Goal: Task Accomplishment & Management: Manage account settings

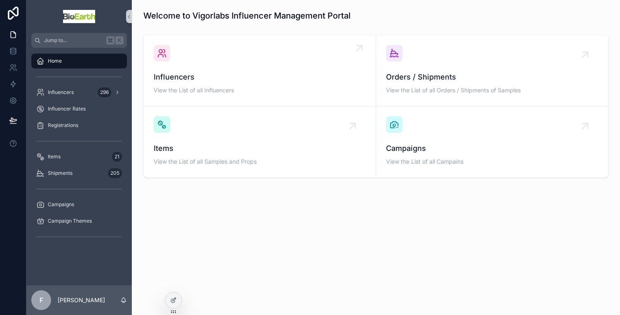
click at [178, 86] on span "View the List of all Influencers" at bounding box center [260, 90] width 212 height 8
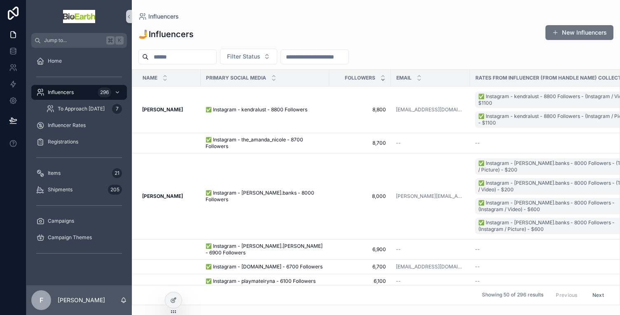
click at [170, 54] on input "scrollable content" at bounding box center [183, 57] width 68 height 12
type input "*******"
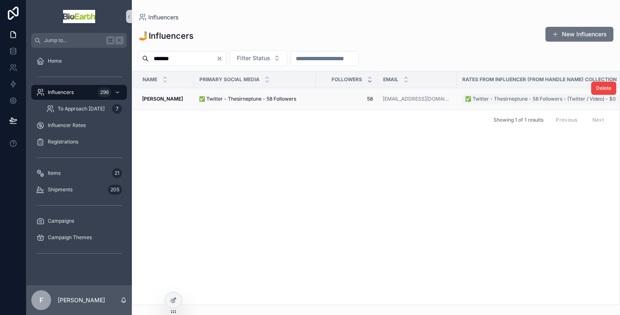
click at [152, 99] on strong "[PERSON_NAME]" at bounding box center [162, 99] width 41 height 6
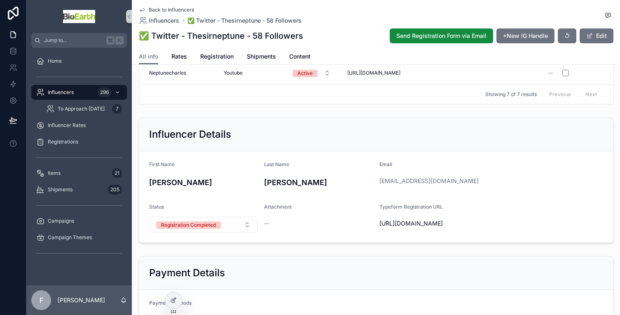
scroll to position [422, 0]
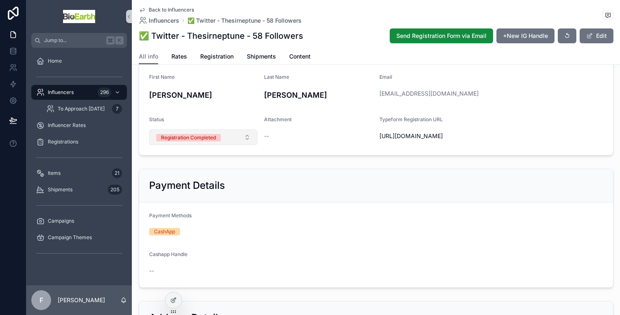
click at [244, 145] on button "Registration Completed" at bounding box center [203, 137] width 109 height 16
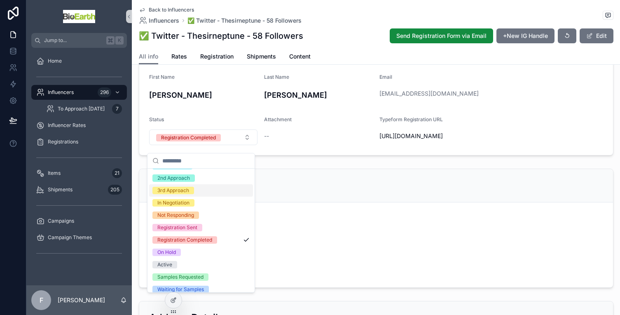
scroll to position [28, 0]
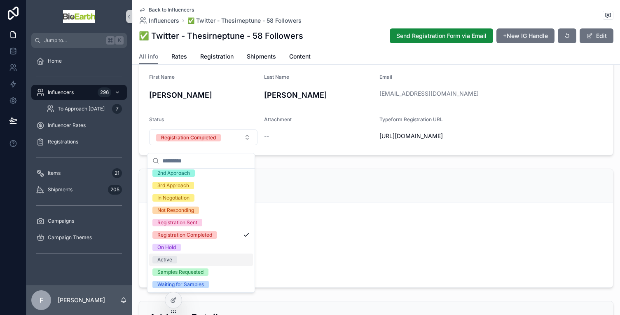
click at [166, 260] on div "Active" at bounding box center [164, 259] width 15 height 7
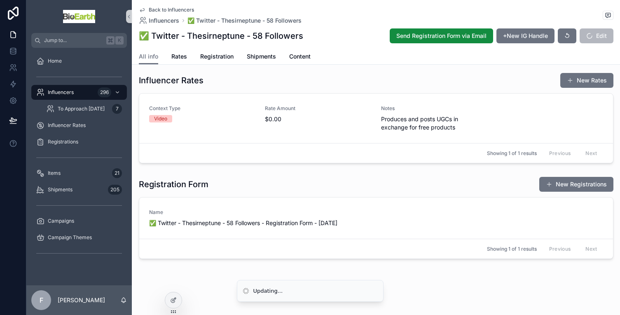
scroll to position [785, 0]
click at [257, 55] on span "Shipments" at bounding box center [261, 56] width 29 height 8
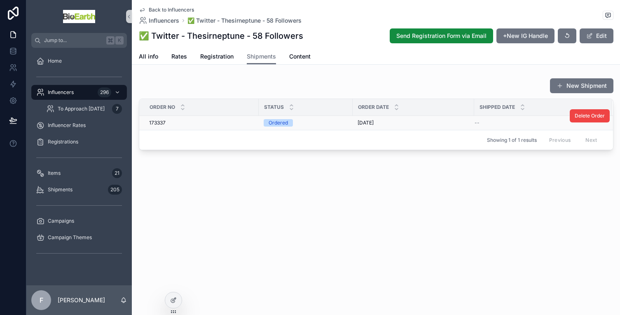
click at [230, 119] on div "173337 173337" at bounding box center [201, 122] width 105 height 7
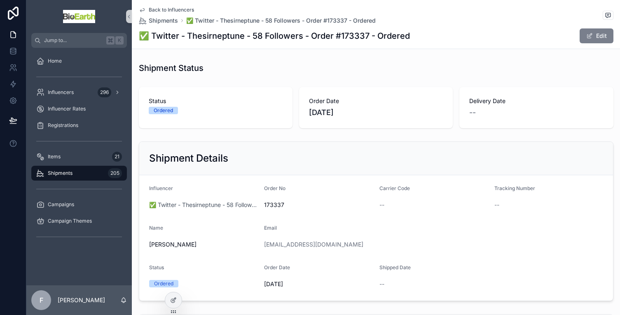
click at [595, 30] on button "Edit" at bounding box center [597, 35] width 34 height 15
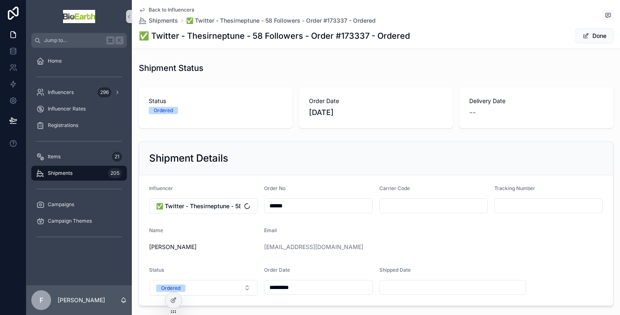
scroll to position [10, 0]
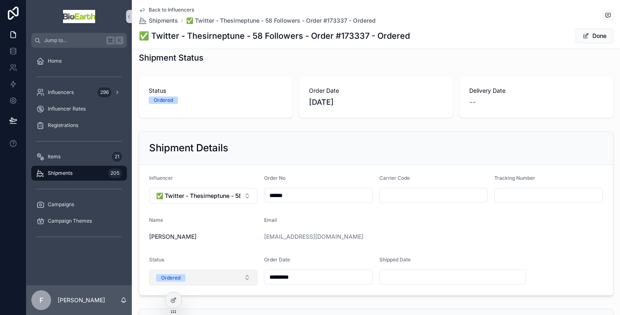
click at [244, 276] on button "Ordered" at bounding box center [203, 277] width 109 height 16
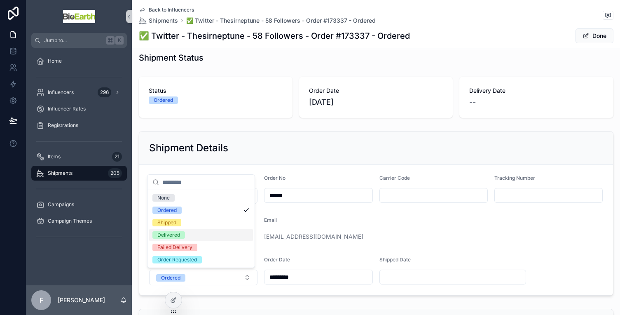
click at [208, 235] on div "Delivered" at bounding box center [201, 235] width 104 height 12
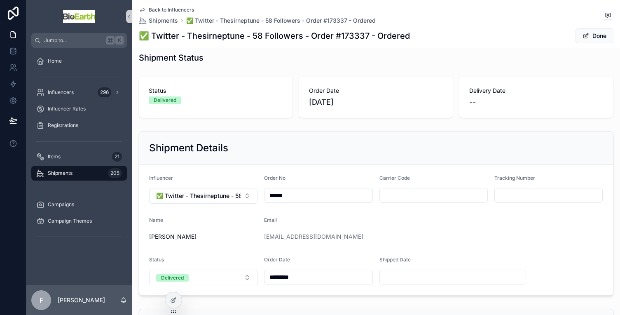
click at [352, 141] on div "Shipment Details" at bounding box center [376, 147] width 454 height 13
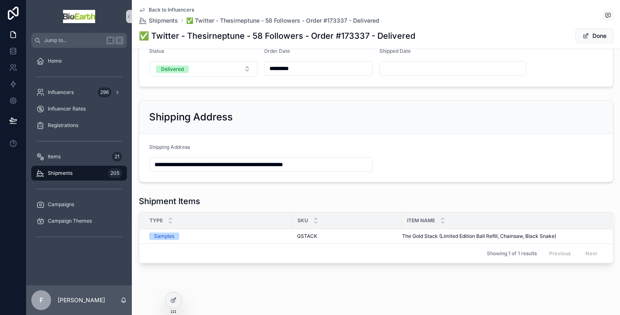
scroll to position [229, 0]
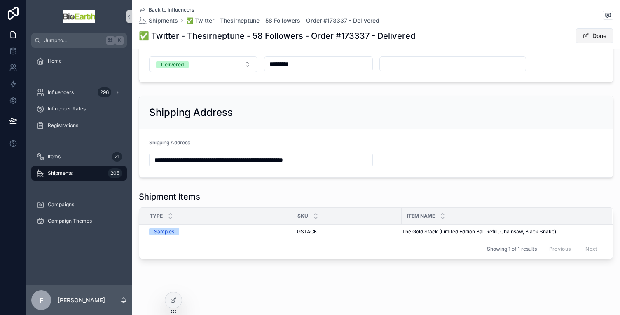
click at [585, 32] on button "Done" at bounding box center [594, 35] width 38 height 15
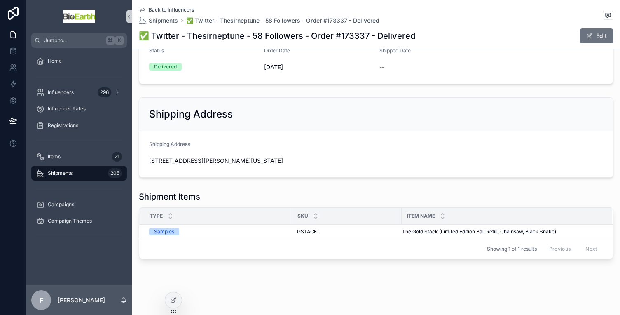
scroll to position [113, 0]
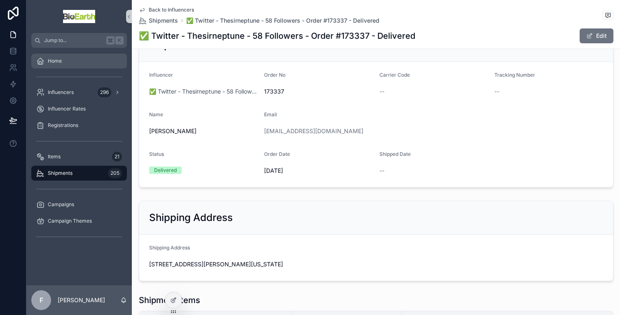
click at [66, 56] on div "Home" at bounding box center [79, 60] width 86 height 13
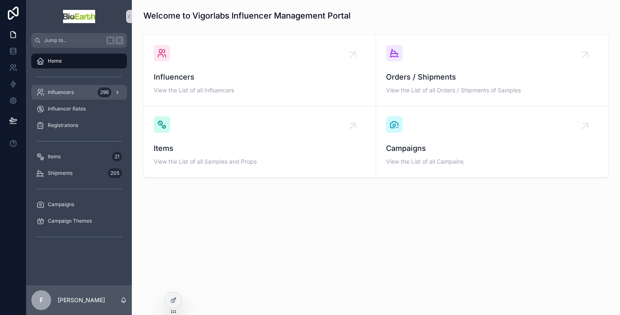
click at [63, 94] on span "Influencers" at bounding box center [61, 92] width 26 height 7
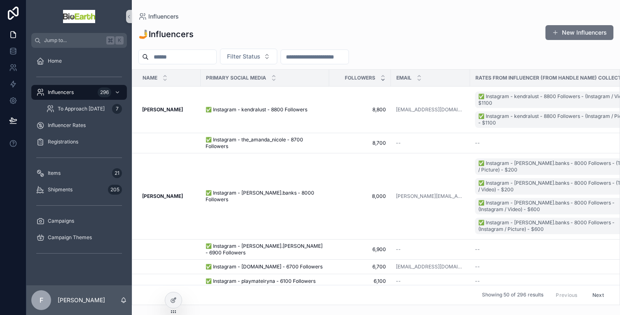
click at [188, 56] on input "scrollable content" at bounding box center [183, 57] width 68 height 12
type input "********"
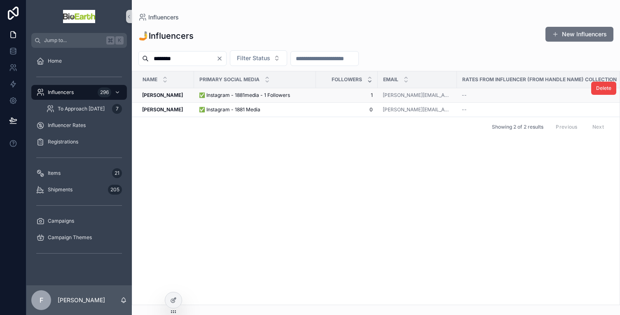
click at [236, 94] on span "✅ Instagram - 1881media - 1 Followers" at bounding box center [244, 95] width 91 height 7
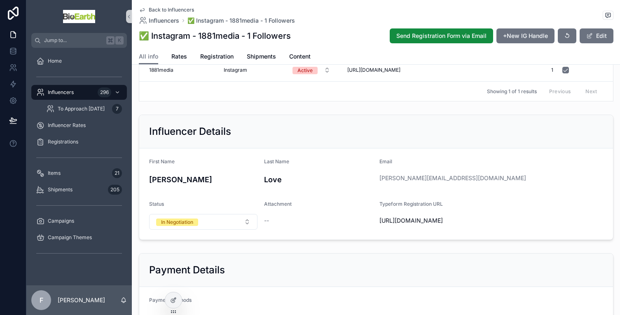
scroll to position [140, 0]
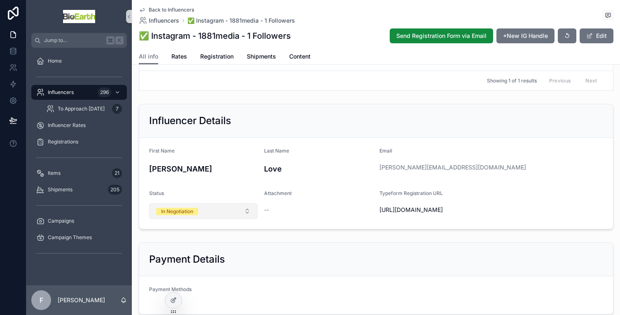
click at [246, 218] on button "In Negotiation" at bounding box center [203, 211] width 109 height 16
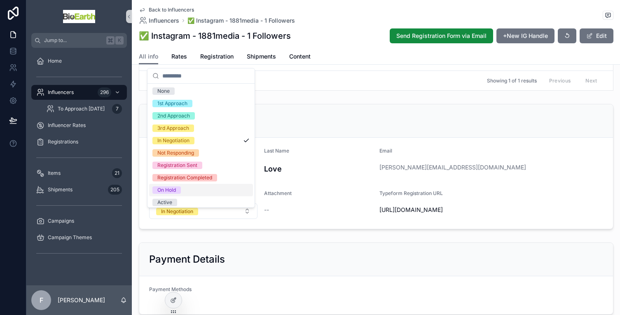
scroll to position [0, 0]
click at [321, 122] on div "Influencer Details" at bounding box center [376, 120] width 454 height 13
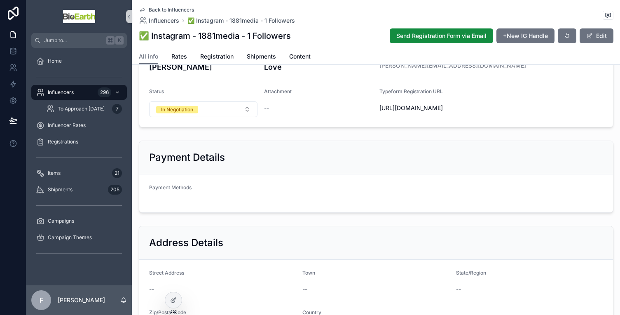
scroll to position [196, 0]
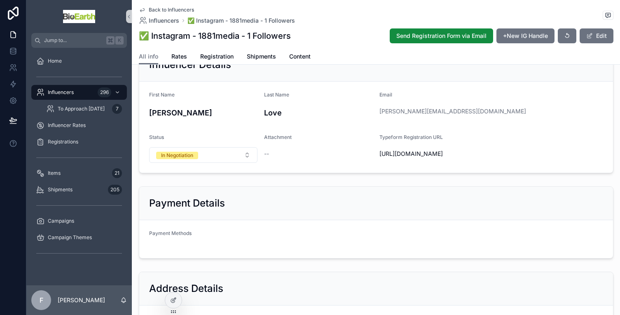
click at [140, 8] on icon "scrollable content" at bounding box center [142, 10] width 7 height 7
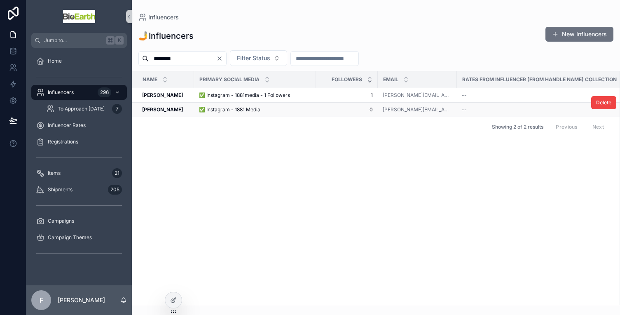
click at [323, 110] on span "0" at bounding box center [347, 109] width 52 height 7
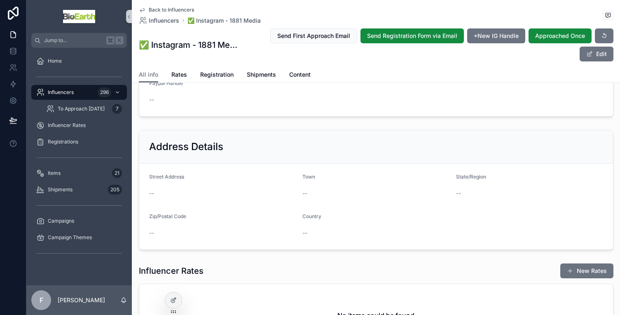
scroll to position [250, 0]
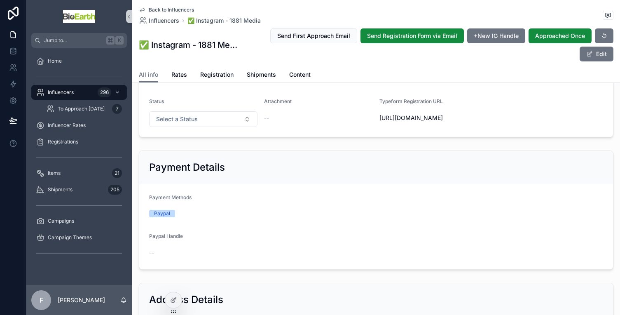
click at [141, 9] on icon "scrollable content" at bounding box center [142, 10] width 7 height 7
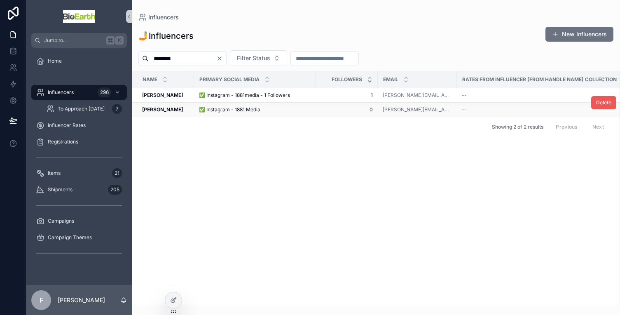
click at [606, 104] on span "Delete" at bounding box center [603, 102] width 15 height 7
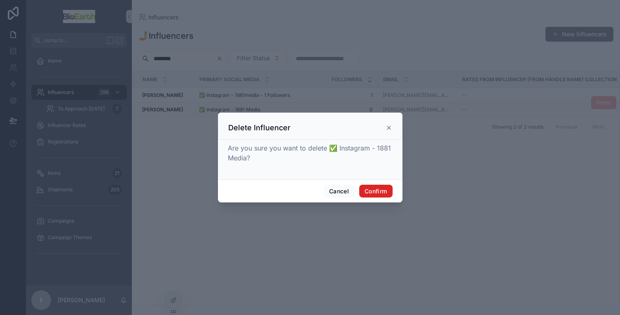
click at [386, 191] on button "Confirm" at bounding box center [375, 191] width 33 height 13
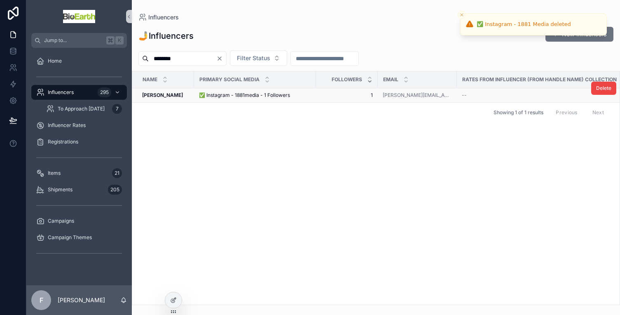
click at [237, 99] on td "✅ Instagram - 1881media - 1 Followers ✅ Instagram - 1881media - 1 Followers" at bounding box center [255, 95] width 122 height 14
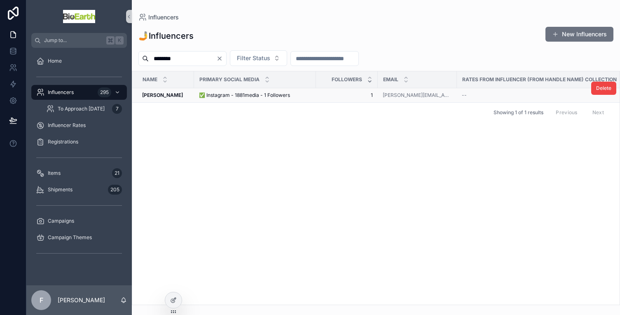
click at [243, 92] on span "✅ Instagram - 1881media - 1 Followers" at bounding box center [244, 95] width 91 height 7
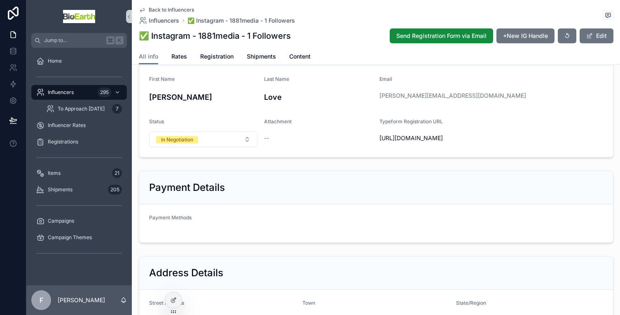
scroll to position [217, 0]
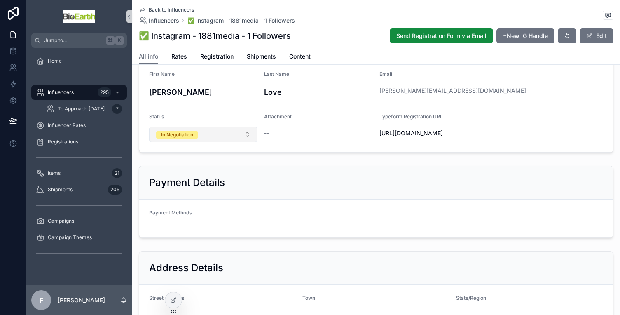
click at [248, 142] on button "In Negotiation" at bounding box center [203, 134] width 109 height 16
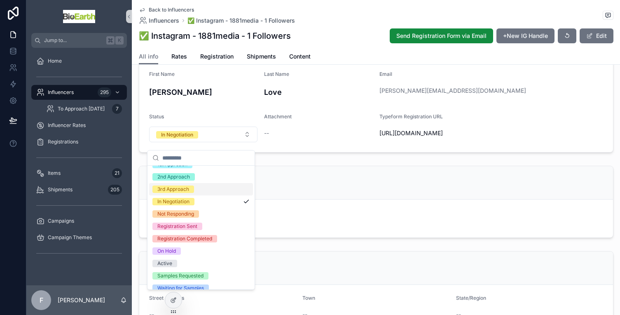
scroll to position [28, 0]
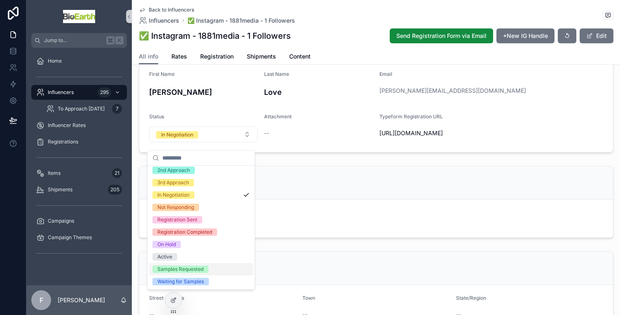
click at [204, 266] on span "Samples Requested" at bounding box center [180, 268] width 56 height 7
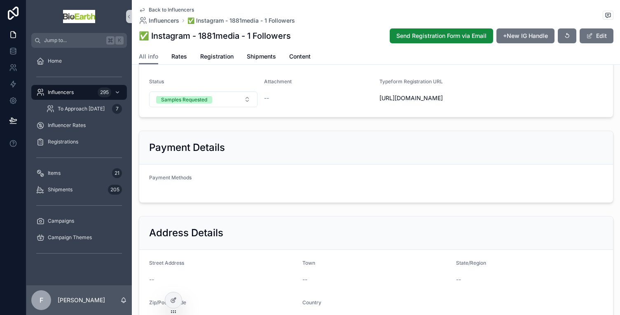
scroll to position [144, 0]
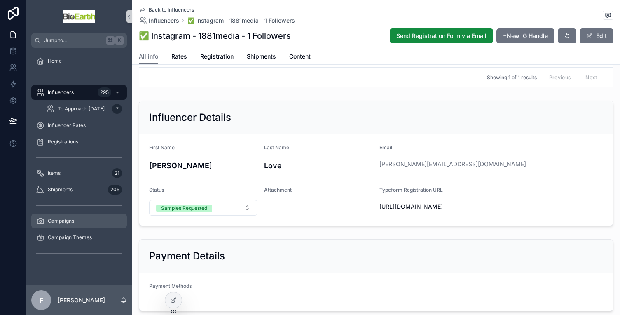
click at [64, 216] on div "Campaigns" at bounding box center [79, 220] width 86 height 13
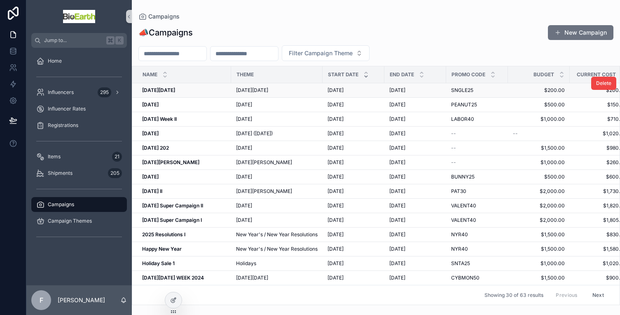
click at [175, 88] on strong "[DATE][DATE]" at bounding box center [158, 90] width 33 height 6
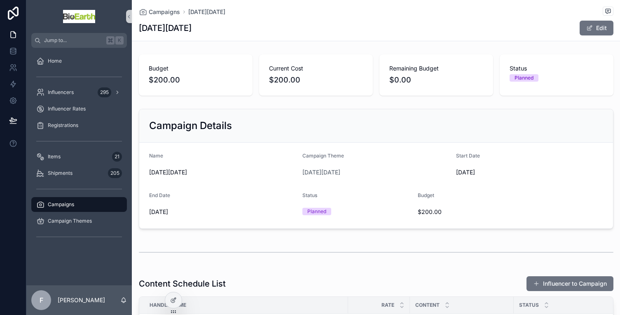
click at [61, 206] on span "Campaigns" at bounding box center [61, 204] width 26 height 7
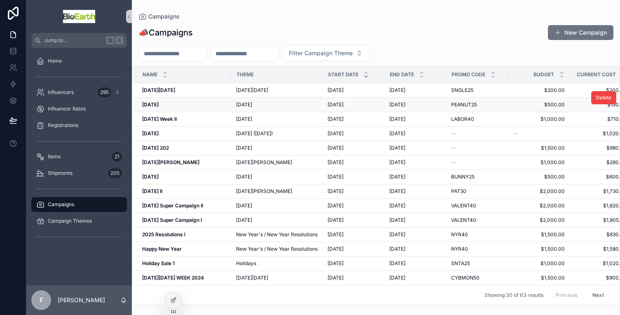
click at [159, 102] on strong "[DATE]" at bounding box center [150, 104] width 16 height 6
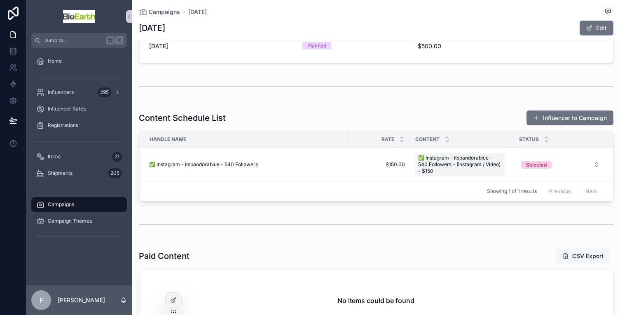
scroll to position [171, 0]
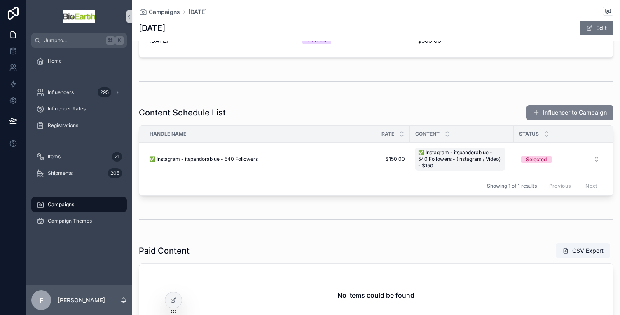
click at [538, 115] on button "Influencer to Campaign" at bounding box center [569, 112] width 87 height 15
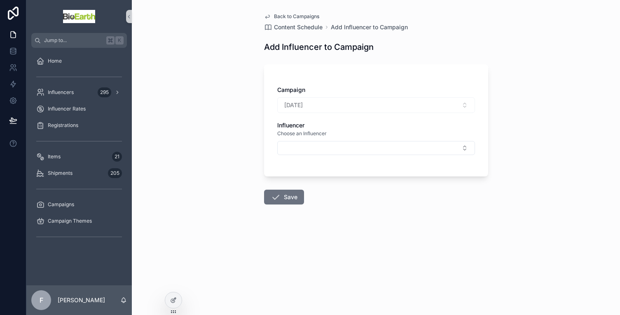
click at [346, 105] on div "[DATE]" at bounding box center [376, 105] width 198 height 16
click at [374, 144] on button "Select Button" at bounding box center [376, 148] width 198 height 14
type input "******"
click at [358, 179] on span "✅ Instagram - [PERSON_NAME].alencar - 1800 Followers" at bounding box center [361, 180] width 156 height 8
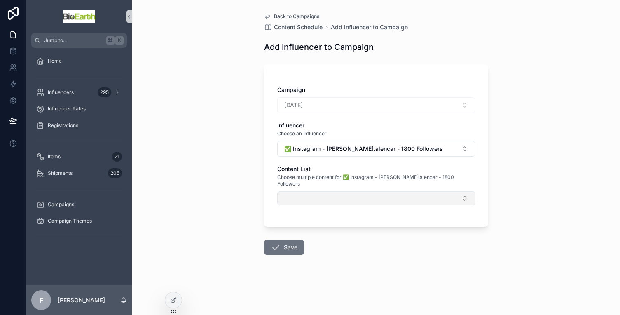
click at [326, 194] on button "Select Button" at bounding box center [376, 198] width 198 height 14
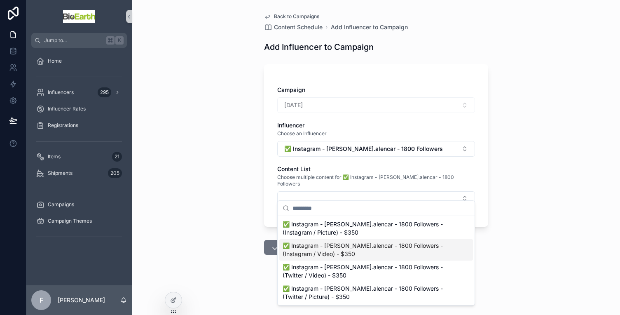
click at [338, 249] on span "✅ Instagram - [PERSON_NAME].alencar - 1800 Followers - (Instagram / Video) - $3…" at bounding box center [371, 249] width 177 height 16
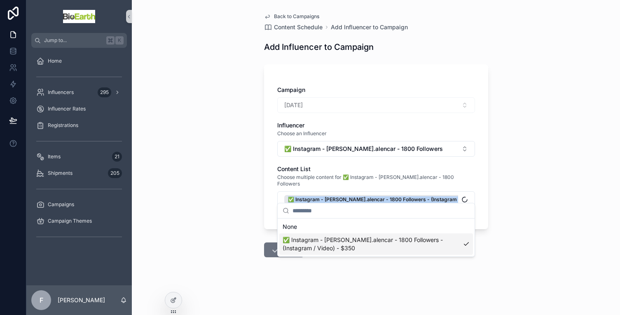
click at [338, 249] on div "Jump to... K Home Influencers 295 Influencer Rates Registrations Items 21 Shipm…" at bounding box center [323, 157] width 594 height 315
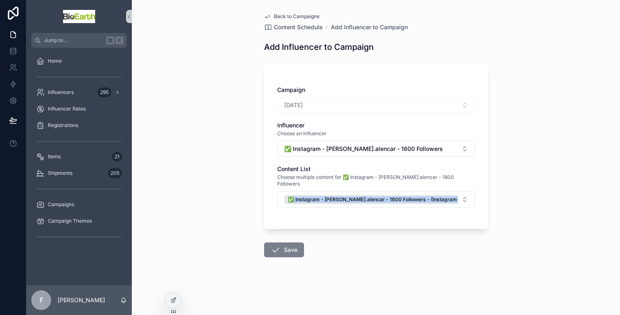
click at [279, 245] on icon "scrollable content" at bounding box center [276, 250] width 10 height 10
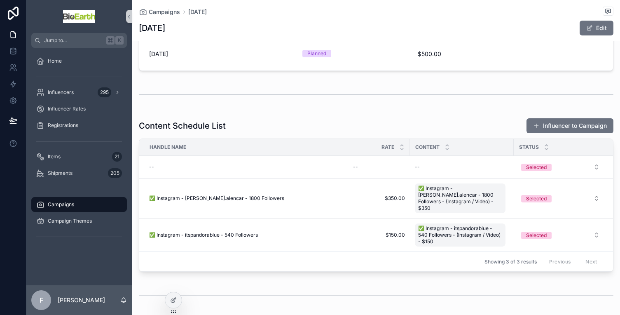
scroll to position [110, 0]
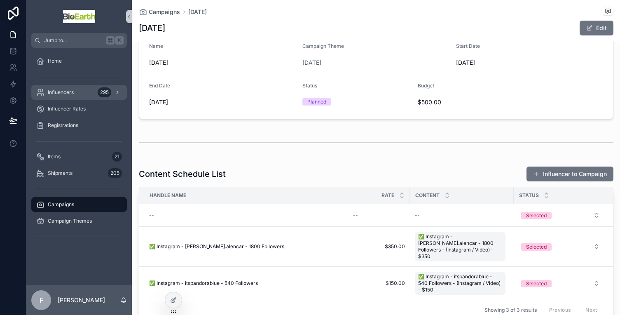
click at [74, 91] on div "Influencers 295" at bounding box center [79, 92] width 86 height 13
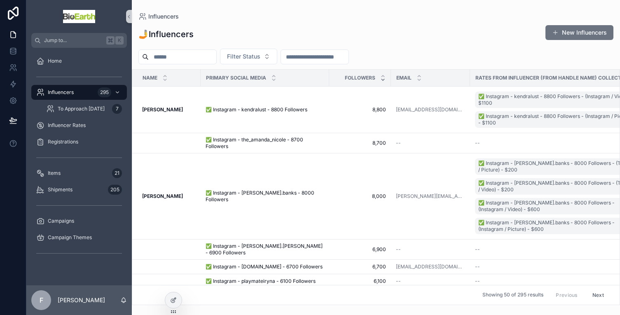
click at [187, 52] on input "scrollable content" at bounding box center [183, 57] width 68 height 12
type input "********"
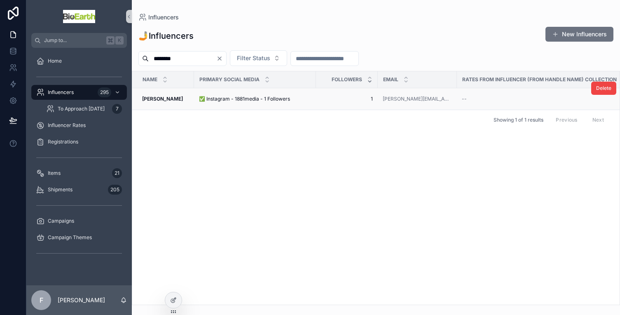
click at [229, 98] on span "✅ Instagram - 1881media - 1 Followers" at bounding box center [244, 99] width 91 height 7
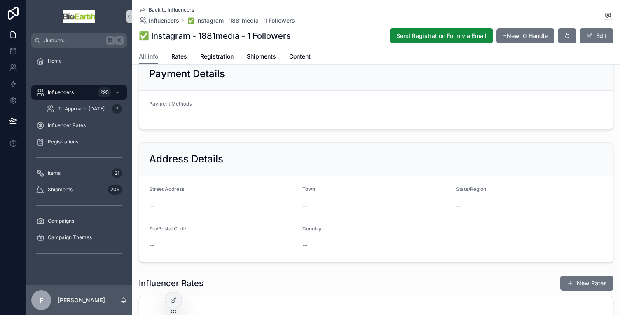
scroll to position [337, 0]
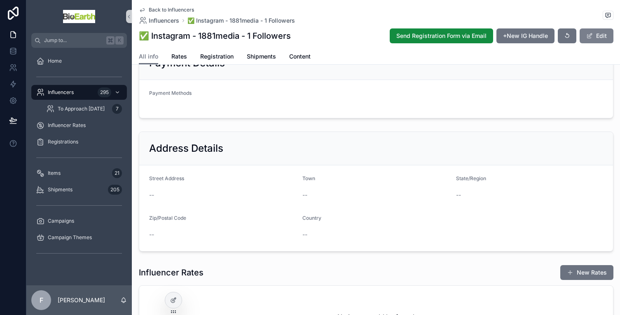
click at [597, 40] on button "Edit" at bounding box center [597, 35] width 34 height 15
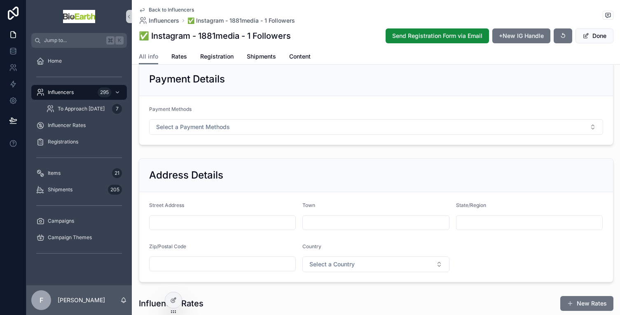
scroll to position [335, 0]
drag, startPoint x: 161, startPoint y: 233, endPoint x: 184, endPoint y: 231, distance: 22.3
click at [161, 229] on input "scrollable content" at bounding box center [223, 224] width 146 height 12
type input "**********"
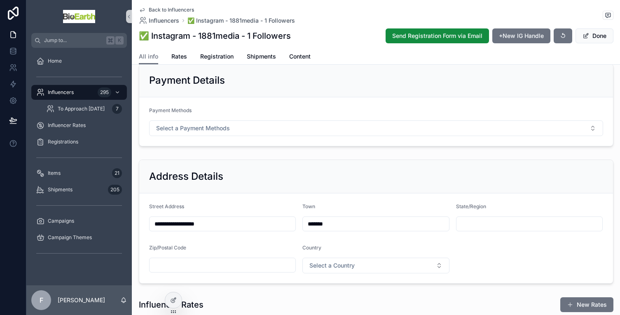
type input "*******"
type input "**"
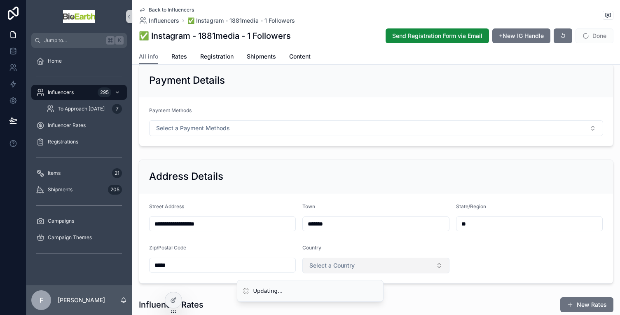
type input "*****"
click at [340, 265] on button "Select a Country" at bounding box center [375, 265] width 147 height 16
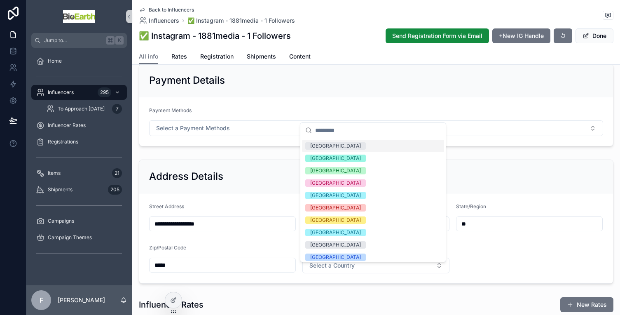
click at [354, 147] on div "[GEOGRAPHIC_DATA]" at bounding box center [373, 146] width 142 height 12
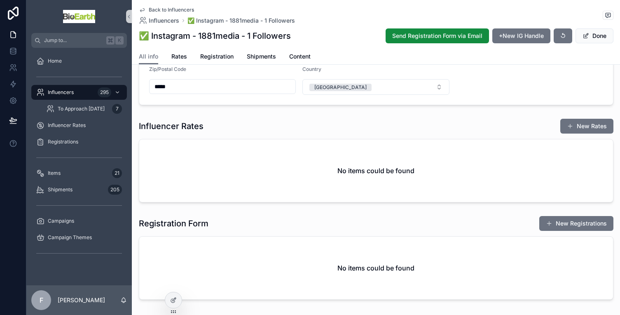
scroll to position [524, 0]
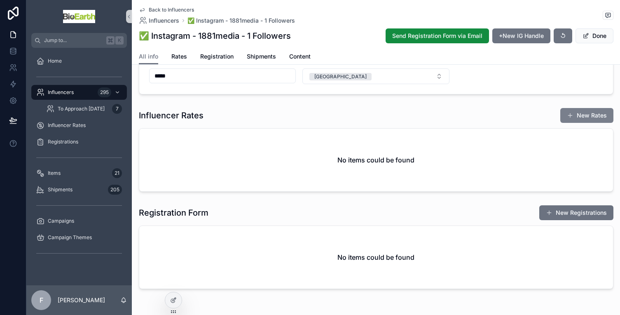
click at [579, 123] on button "New Rates" at bounding box center [586, 115] width 53 height 15
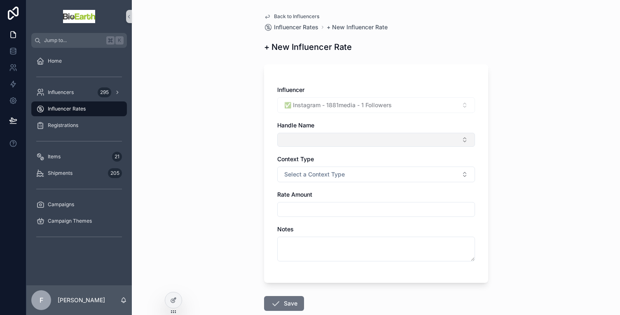
click at [315, 138] on button "Select Button" at bounding box center [376, 140] width 198 height 14
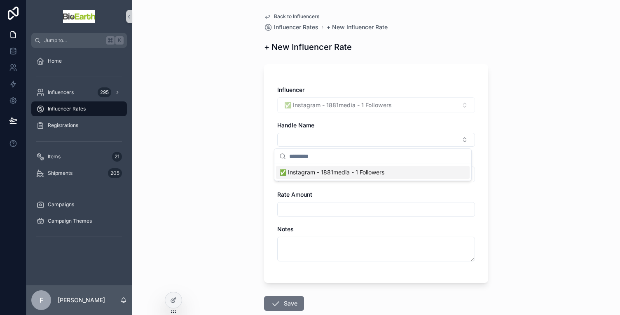
click at [349, 172] on span "✅ Instagram - 1881media - 1 Followers" at bounding box center [331, 172] width 105 height 8
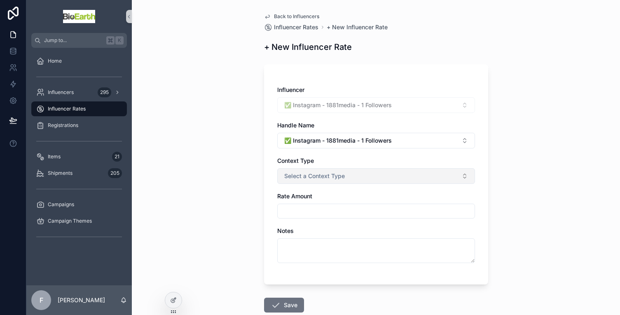
click at [338, 173] on span "Select a Context Type" at bounding box center [314, 176] width 61 height 8
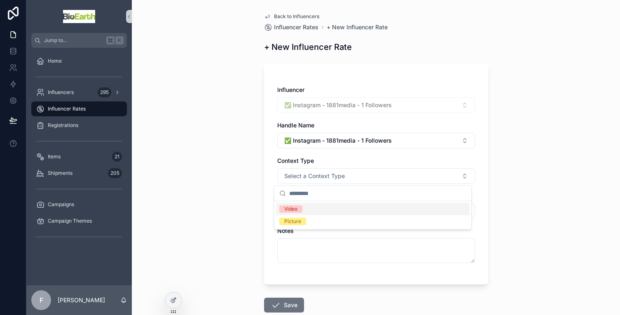
click at [308, 208] on div "Video" at bounding box center [373, 209] width 194 height 12
click at [308, 208] on input "scrollable content" at bounding box center [376, 211] width 197 height 12
type input "*******"
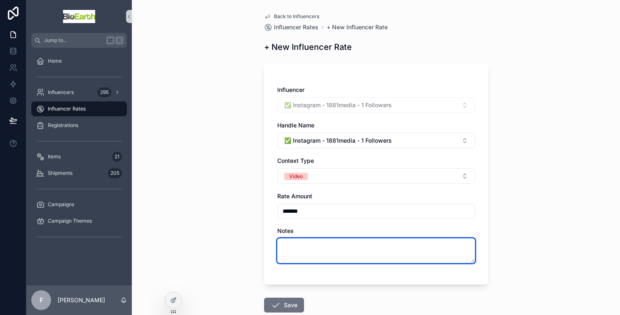
click at [320, 244] on textarea "scrollable content" at bounding box center [376, 250] width 198 height 25
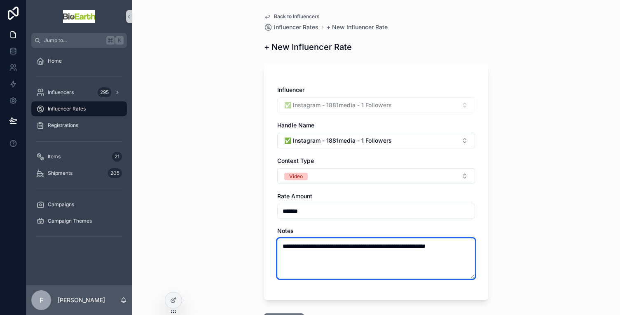
scroll to position [66, 0]
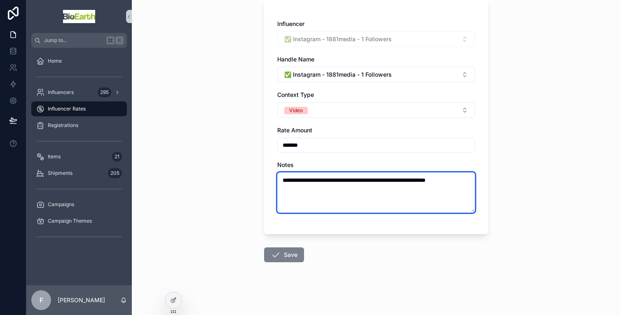
type textarea "**********"
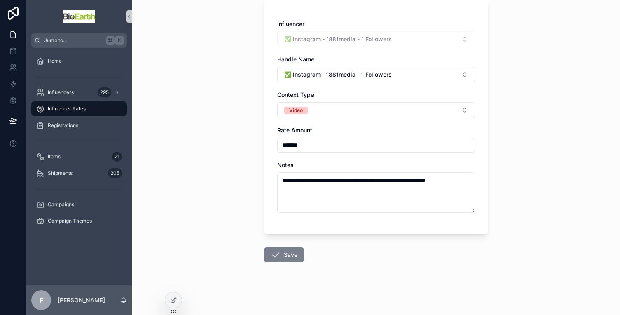
click at [271, 252] on icon "scrollable content" at bounding box center [276, 255] width 10 height 10
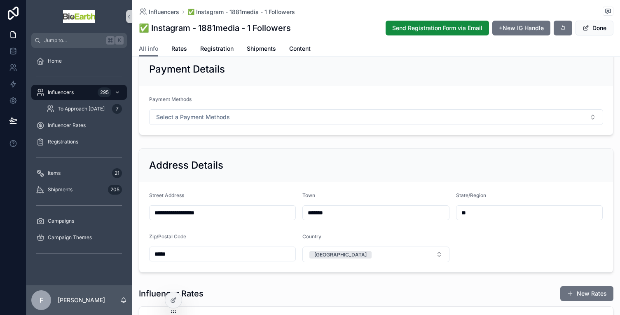
scroll to position [299, 0]
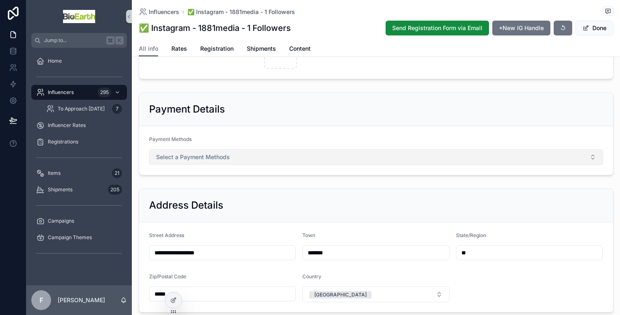
click at [232, 164] on button "Select a Payment Methods" at bounding box center [376, 157] width 454 height 16
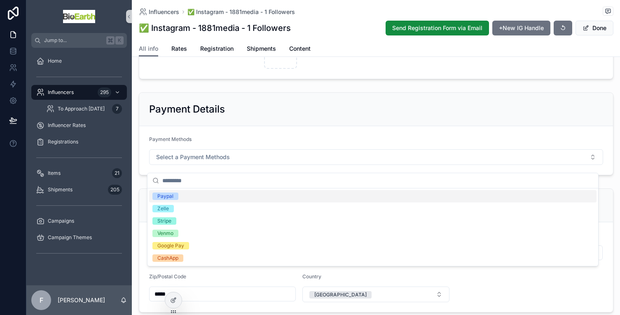
click at [178, 197] on div "Paypal" at bounding box center [372, 196] width 447 height 12
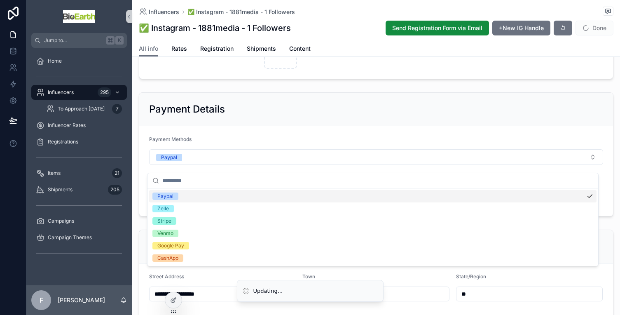
click at [343, 134] on form "Payment Methods Paypal Paypal Handle" at bounding box center [376, 171] width 474 height 90
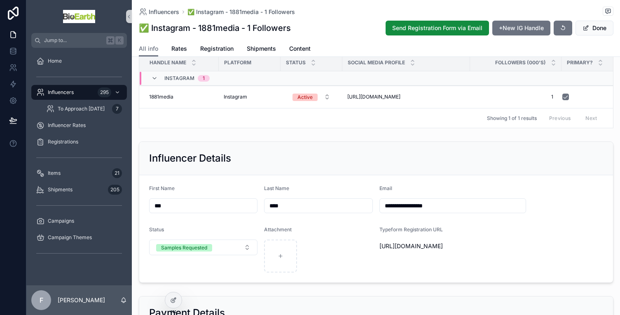
scroll to position [0, 0]
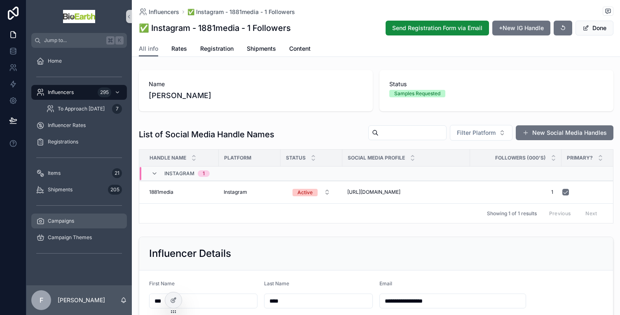
click at [69, 222] on span "Campaigns" at bounding box center [61, 220] width 26 height 7
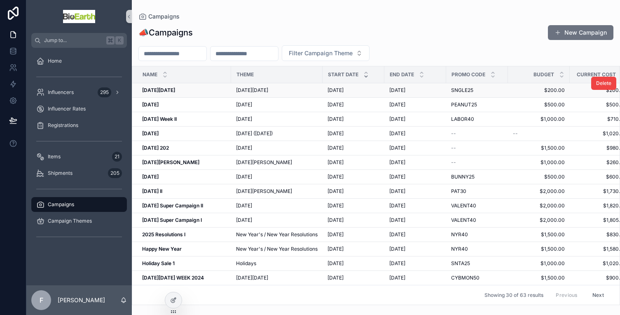
click at [175, 91] on strong "[DATE][DATE]" at bounding box center [158, 90] width 33 height 6
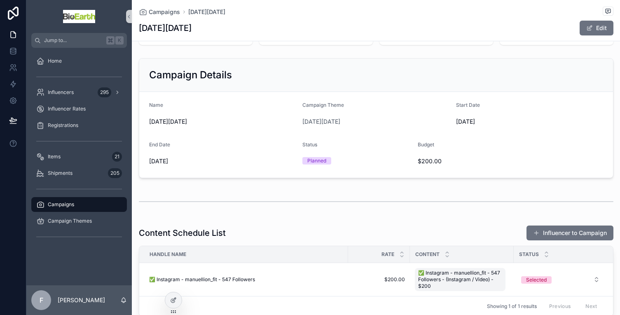
scroll to position [113, 0]
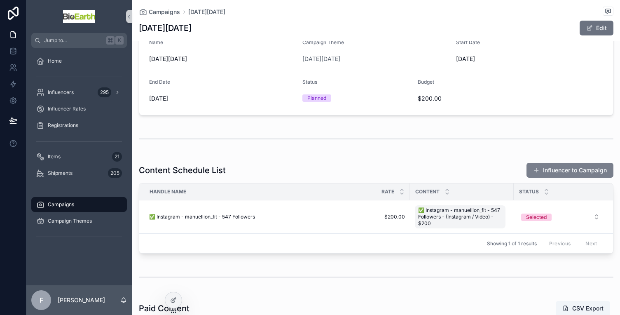
click at [584, 173] on button "Influencer to Campaign" at bounding box center [569, 170] width 87 height 15
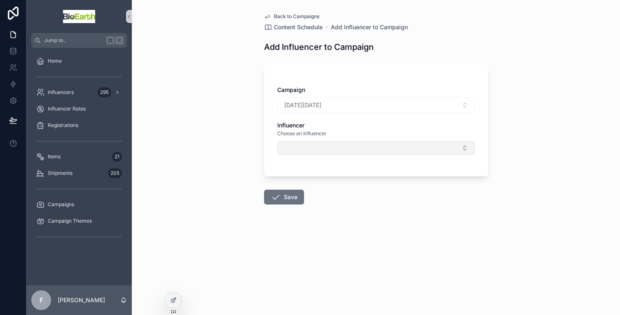
click at [296, 141] on button "Select Button" at bounding box center [376, 148] width 198 height 14
type input "*"
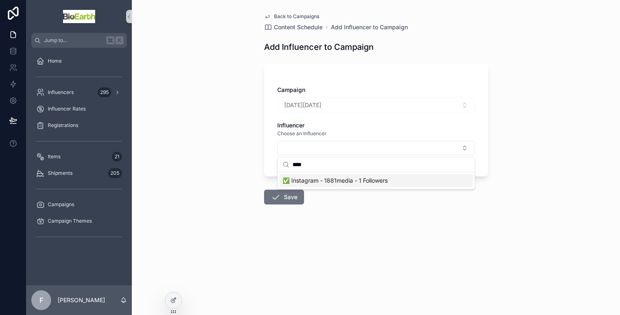
type input "****"
click at [345, 185] on div "✅ Instagram - 1881media - 1 Followers" at bounding box center [376, 180] width 194 height 13
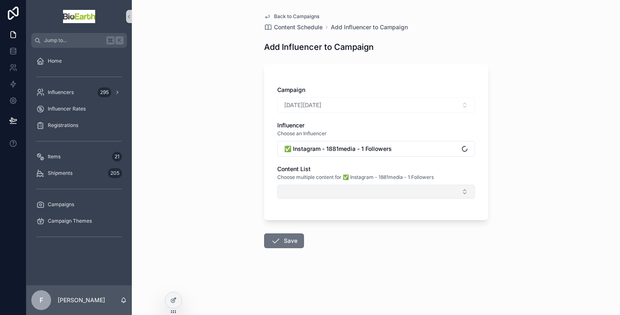
click at [333, 189] on button "Select Button" at bounding box center [376, 192] width 198 height 14
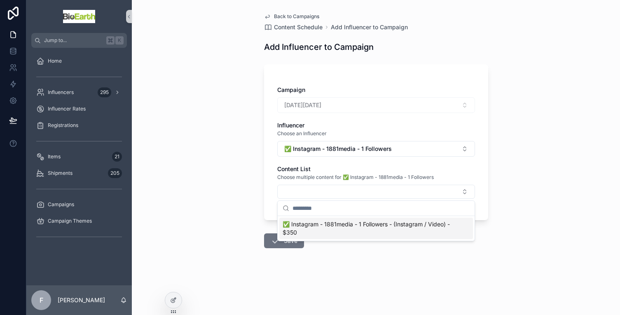
click at [332, 229] on span "✅ Instagram - 1881media - 1 Followers - (Instagram / Video) - $350" at bounding box center [371, 228] width 177 height 16
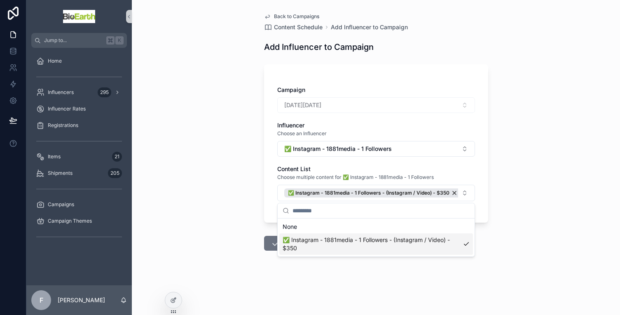
click at [247, 251] on div "Back to Campaigns Content Schedule Add Influencer to Campaign Add Influencer to…" at bounding box center [376, 157] width 488 height 315
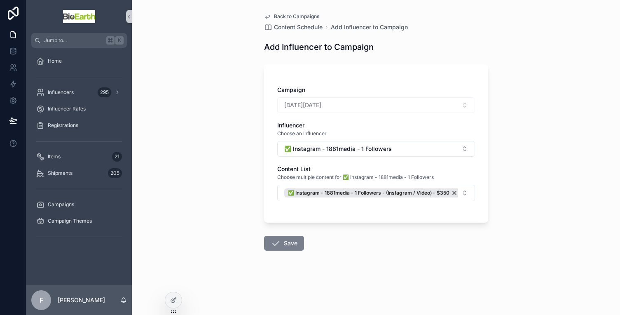
click at [275, 244] on icon "scrollable content" at bounding box center [276, 243] width 10 height 10
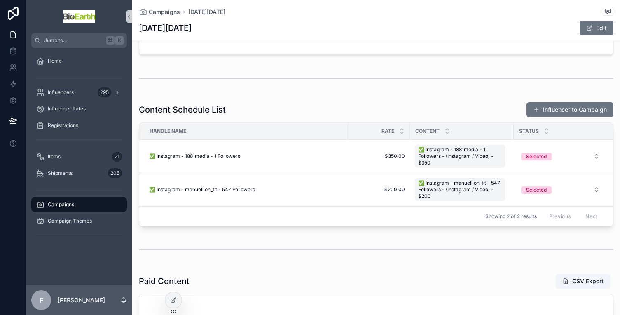
scroll to position [185, 0]
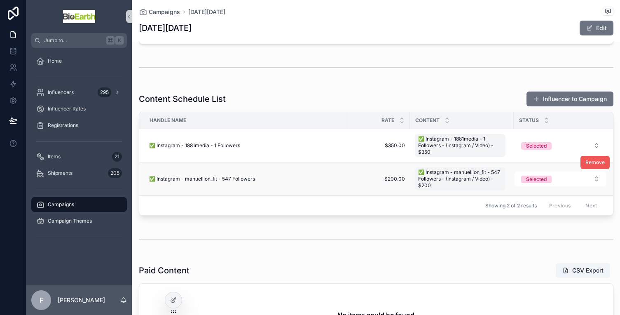
click at [587, 163] on span "Remove" at bounding box center [594, 162] width 19 height 7
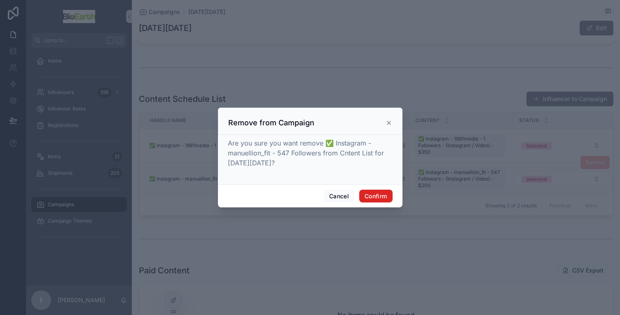
click at [387, 196] on button "Confirm" at bounding box center [375, 195] width 33 height 13
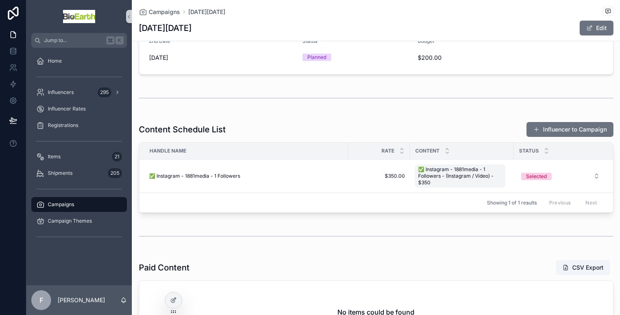
scroll to position [144, 0]
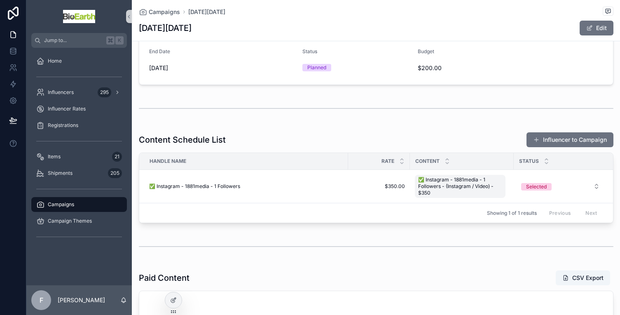
click at [547, 137] on button "Influencer to Campaign" at bounding box center [569, 139] width 87 height 15
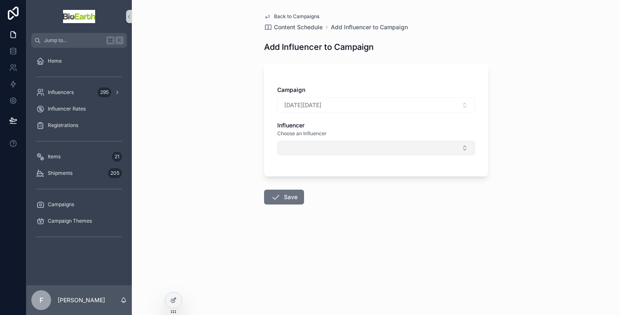
click at [389, 153] on button "Select Button" at bounding box center [376, 148] width 198 height 14
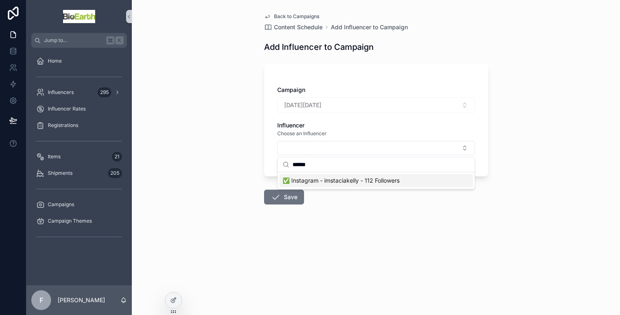
type input "******"
click at [361, 180] on span "✅ Instagram - imstaciakelly - 112 Followers" at bounding box center [341, 180] width 117 height 8
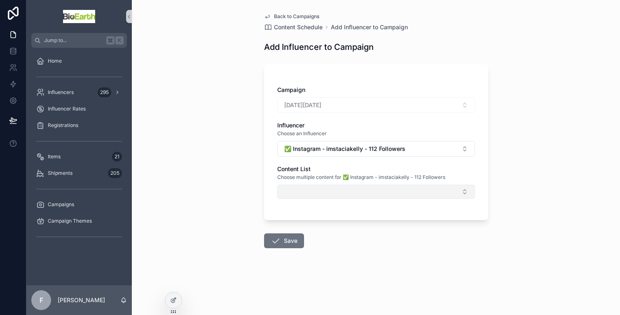
click at [325, 192] on button "Select Button" at bounding box center [376, 192] width 198 height 14
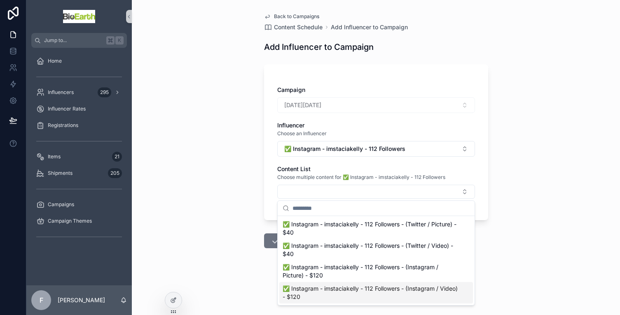
drag, startPoint x: 341, startPoint y: 288, endPoint x: 340, endPoint y: 293, distance: 5.1
click at [341, 289] on span "✅ Instagram - imstaciakelly - 112 Followers - (Instagram / Video) - $120" at bounding box center [371, 292] width 177 height 16
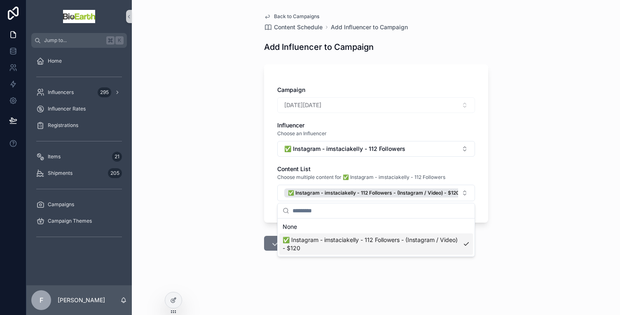
click at [289, 241] on div "Jump to... K Home Influencers 295 Influencer Rates Registrations Items 21 Shipm…" at bounding box center [323, 157] width 594 height 315
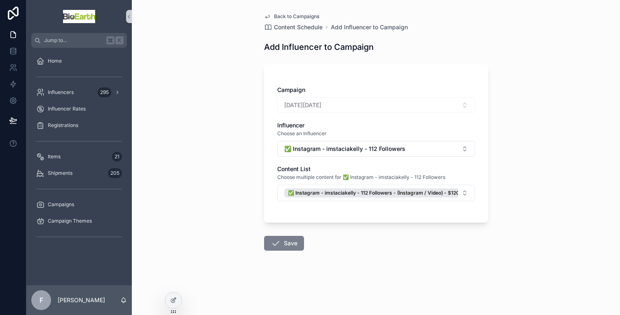
click at [271, 246] on icon "scrollable content" at bounding box center [276, 243] width 10 height 10
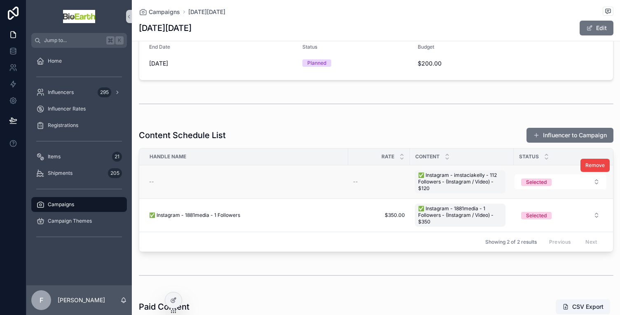
scroll to position [154, 0]
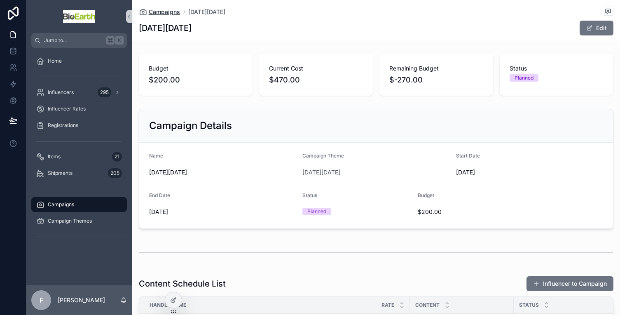
click at [159, 13] on span "Campaigns" at bounding box center [164, 12] width 31 height 8
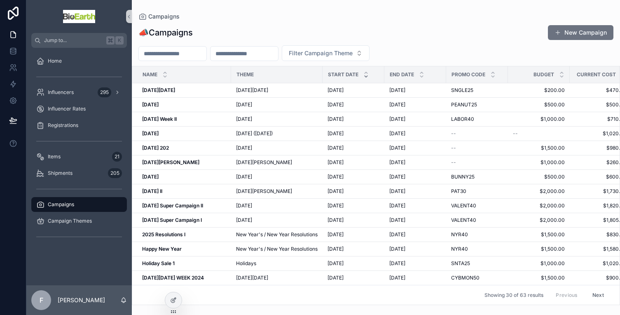
click at [561, 33] on button "New Campaign" at bounding box center [580, 32] width 65 height 15
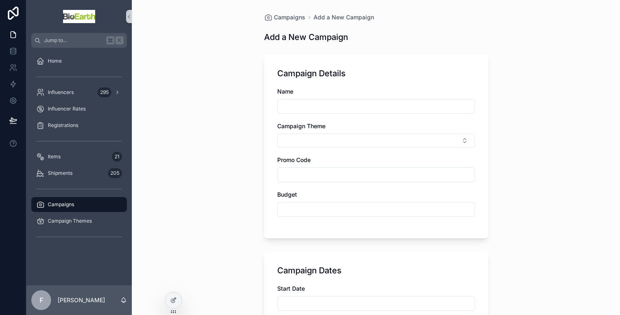
click at [311, 112] on input "scrollable content" at bounding box center [376, 106] width 197 height 12
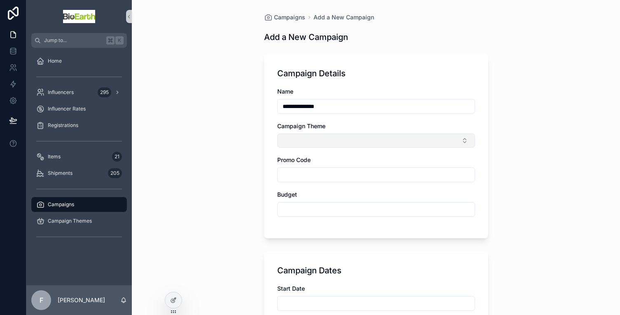
type input "**********"
click at [300, 140] on button "Select Button" at bounding box center [376, 140] width 198 height 14
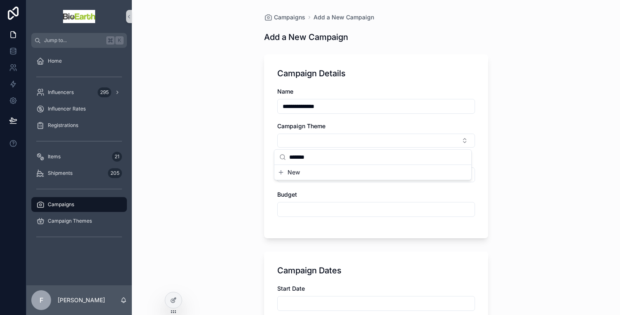
click at [289, 158] on input "*******" at bounding box center [377, 157] width 177 height 15
click at [323, 156] on input "*******" at bounding box center [377, 157] width 177 height 15
type input "*******"
click at [322, 142] on button "Select Button" at bounding box center [376, 140] width 198 height 14
click at [304, 180] on input "scrollable content" at bounding box center [376, 175] width 197 height 12
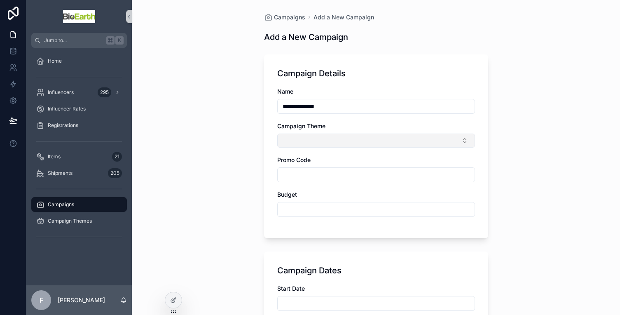
click at [315, 137] on button "Select Button" at bounding box center [376, 140] width 198 height 14
type input "*"
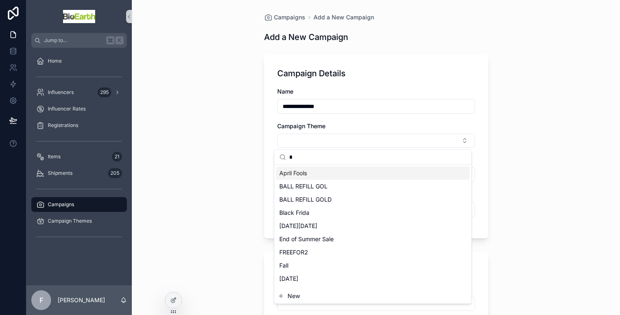
type input "*"
click at [245, 164] on div "**********" at bounding box center [376, 157] width 488 height 315
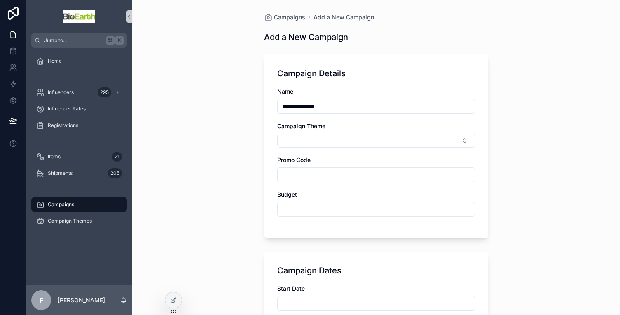
click at [290, 174] on input "scrollable content" at bounding box center [376, 175] width 197 height 12
click at [292, 141] on button "Select Button" at bounding box center [376, 140] width 198 height 14
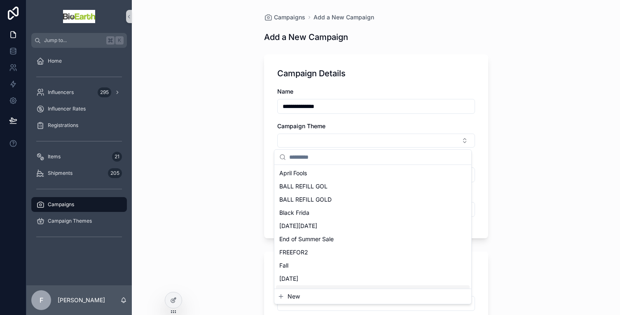
click at [288, 295] on span "New" at bounding box center [293, 296] width 12 height 8
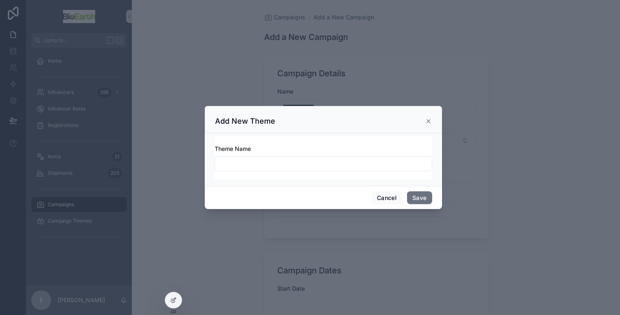
click at [225, 158] on input "scrollable content" at bounding box center [323, 164] width 217 height 12
type input "*******"
click at [423, 200] on button "Save" at bounding box center [419, 197] width 25 height 13
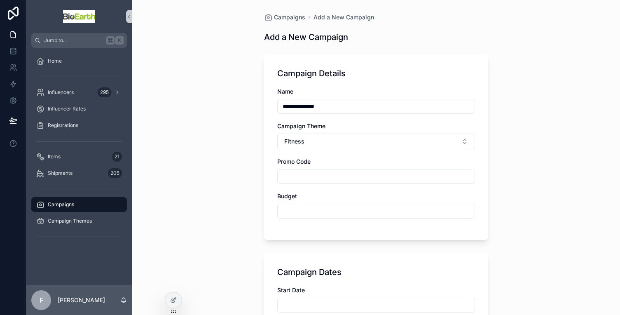
click at [291, 175] on input "scrollable content" at bounding box center [376, 177] width 197 height 12
type input "*****"
click at [317, 213] on input "scrollable content" at bounding box center [376, 211] width 197 height 12
type input "*******"
click at [210, 206] on div "**********" at bounding box center [376, 157] width 488 height 315
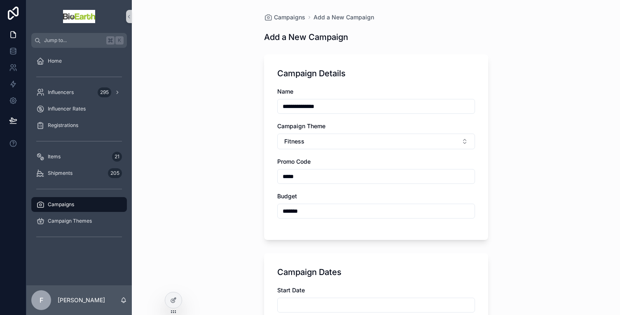
scroll to position [92, 0]
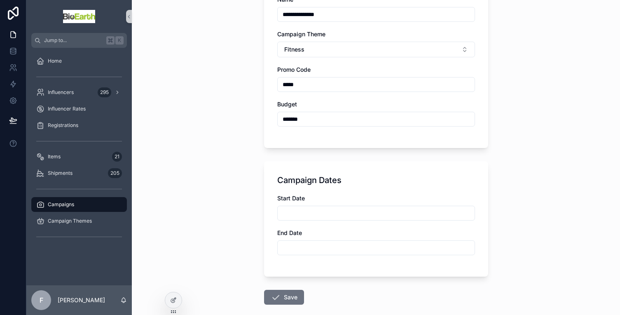
click at [285, 210] on input "scrollable content" at bounding box center [376, 213] width 197 height 12
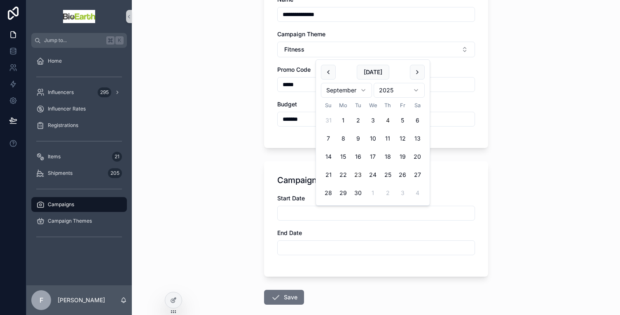
click at [357, 177] on button "23" at bounding box center [358, 174] width 15 height 15
type input "*********"
click at [304, 247] on input "scrollable content" at bounding box center [376, 248] width 197 height 12
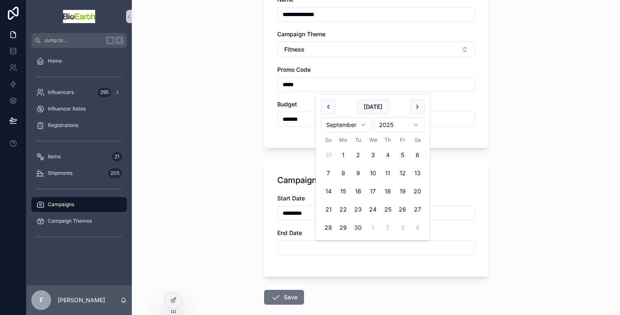
click at [360, 226] on button "30" at bounding box center [358, 227] width 15 height 15
type input "*********"
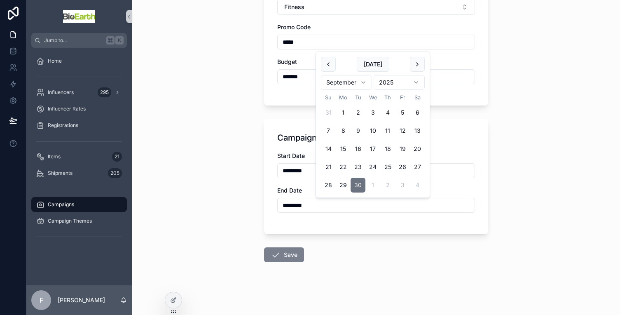
click at [287, 260] on button "Save" at bounding box center [284, 254] width 40 height 15
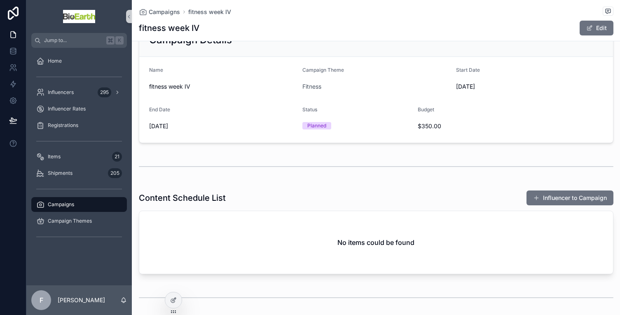
scroll to position [137, 0]
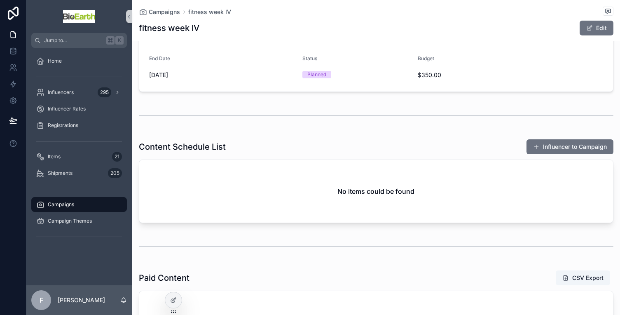
click at [585, 146] on button "Influencer to Campaign" at bounding box center [569, 146] width 87 height 15
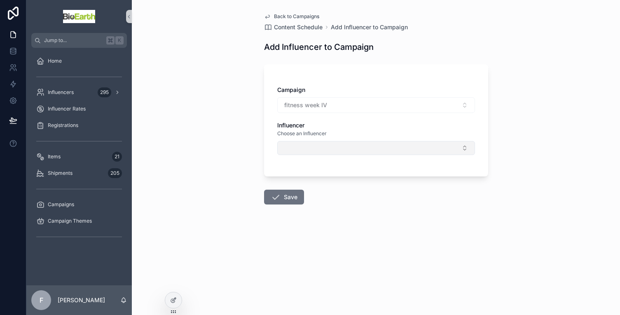
click at [372, 147] on button "Select Button" at bounding box center [376, 148] width 198 height 14
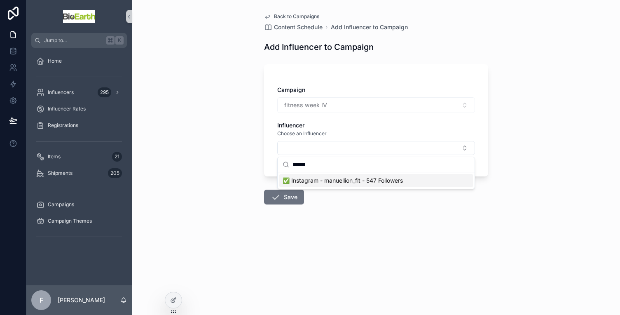
type input "******"
click at [345, 181] on span "✅ Instagram - manuellion_fit - 547 Followers" at bounding box center [343, 180] width 120 height 8
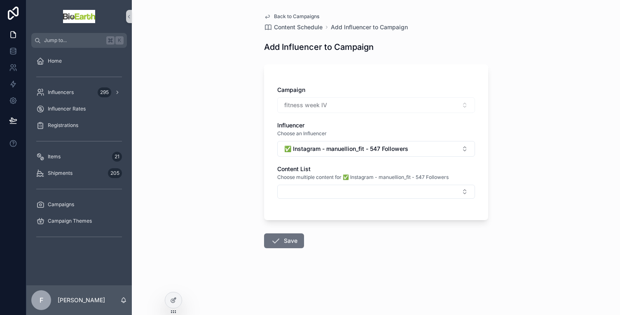
click at [277, 16] on span "Back to Campaigns" at bounding box center [296, 16] width 45 height 7
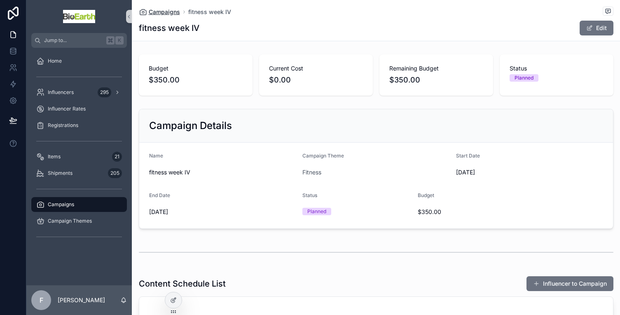
click at [174, 10] on span "Campaigns" at bounding box center [164, 12] width 31 height 8
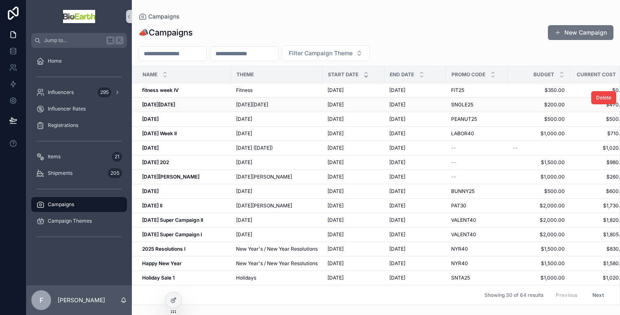
click at [175, 103] on strong "[DATE][DATE]" at bounding box center [158, 104] width 33 height 6
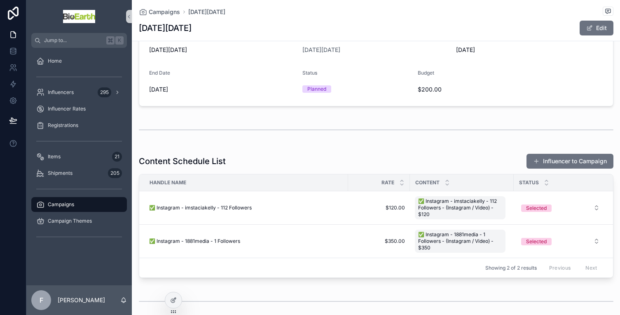
scroll to position [128, 0]
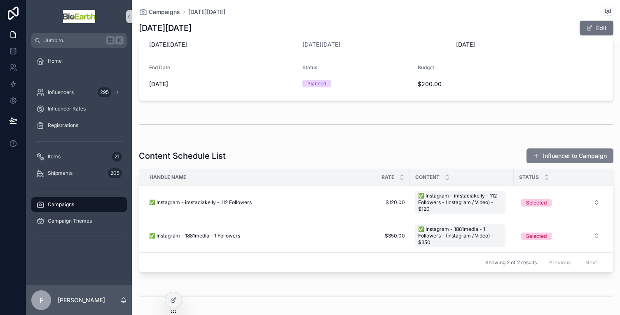
click at [546, 153] on button "Influencer to Campaign" at bounding box center [569, 155] width 87 height 15
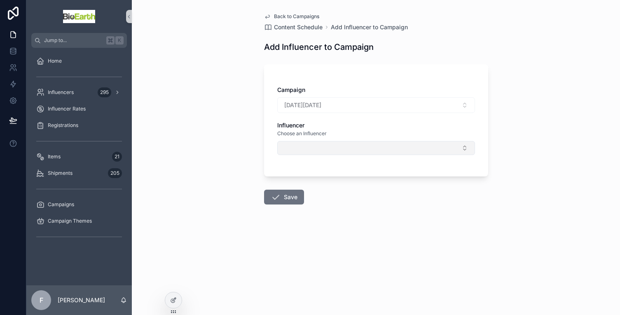
click at [295, 147] on button "Select Button" at bounding box center [376, 148] width 198 height 14
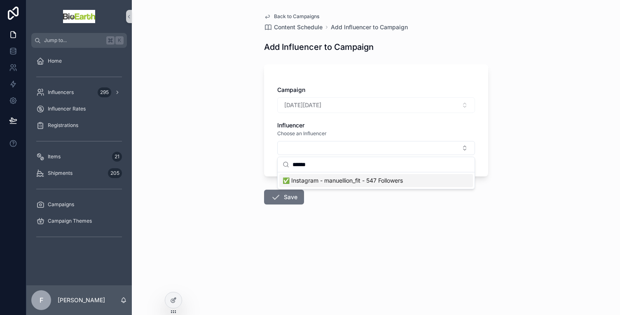
type input "******"
click at [317, 183] on span "✅ Instagram - manuellion_fit - 547 Followers" at bounding box center [343, 180] width 120 height 8
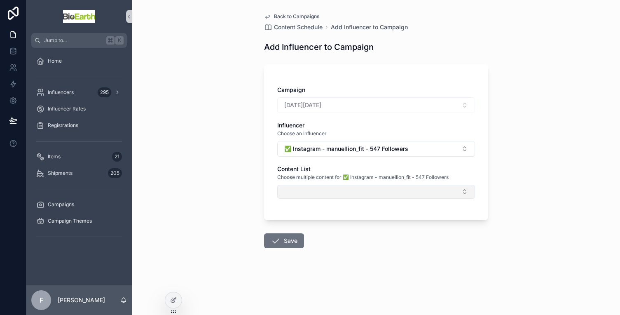
click at [365, 193] on button "Select Button" at bounding box center [376, 192] width 198 height 14
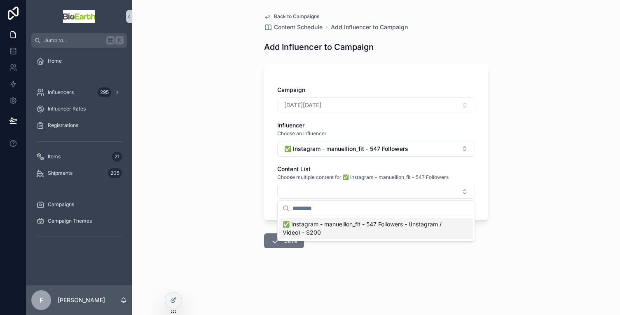
click at [363, 226] on span "✅ Instagram - manuellion_fit - 547 Followers - (Instagram / Video) - $200" at bounding box center [371, 228] width 177 height 16
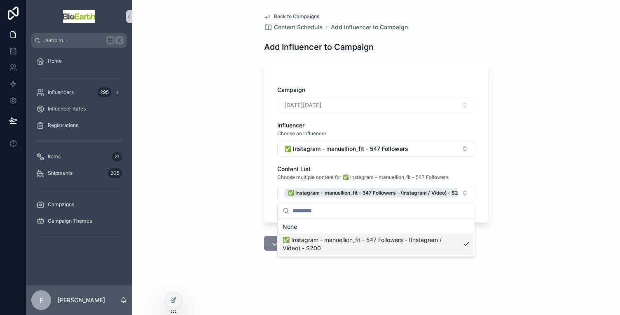
click at [269, 245] on button "Save" at bounding box center [284, 243] width 40 height 15
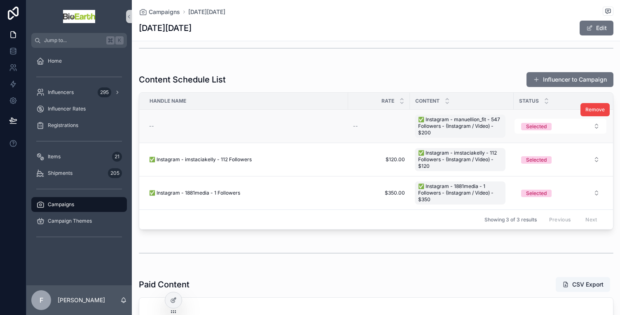
scroll to position [193, 0]
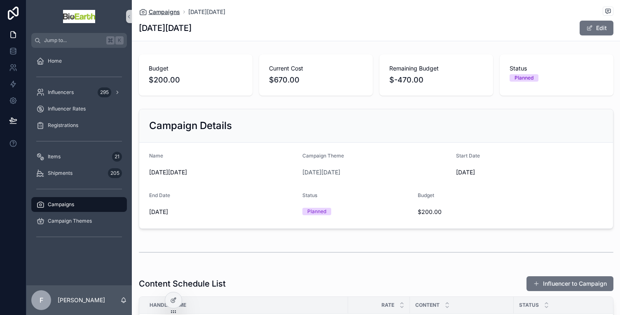
click at [168, 9] on span "Campaigns" at bounding box center [164, 12] width 31 height 8
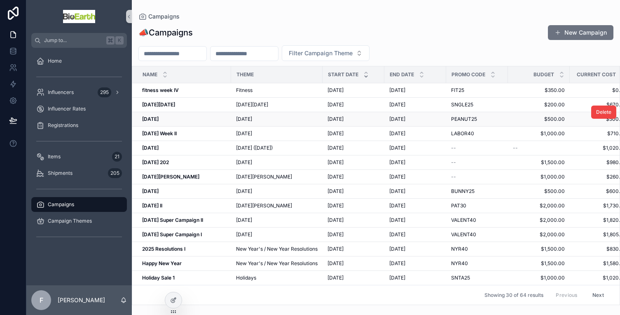
click at [159, 119] on strong "[DATE]" at bounding box center [150, 119] width 16 height 6
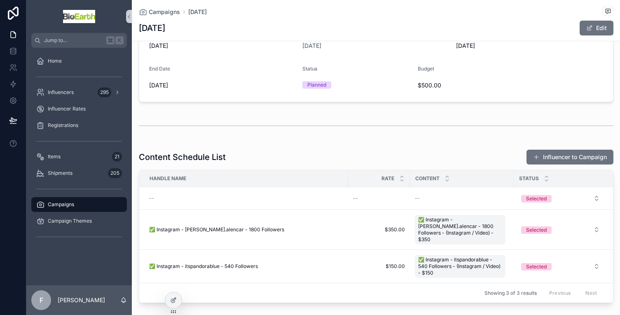
scroll to position [132, 0]
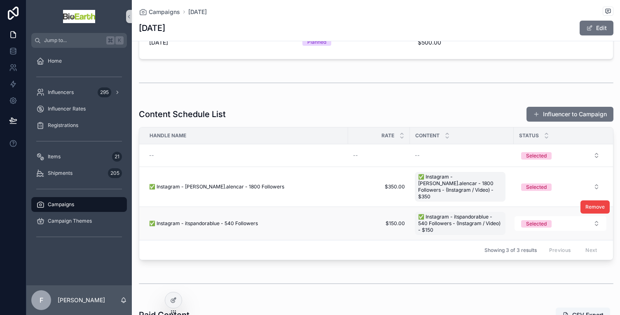
scroll to position [180, 0]
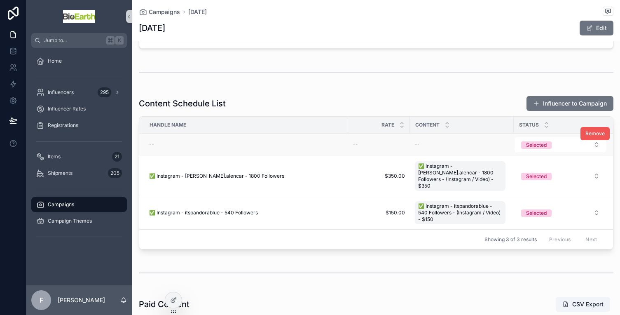
click at [587, 134] on span "Remove" at bounding box center [594, 133] width 19 height 7
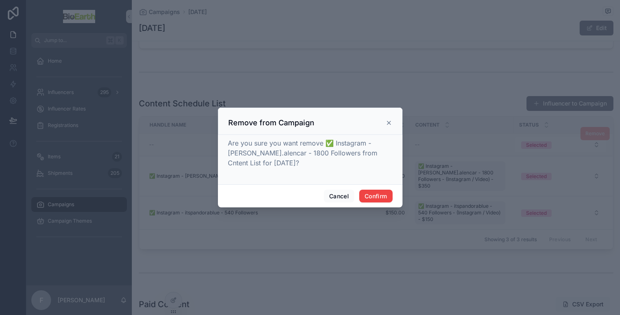
click at [391, 122] on icon at bounding box center [389, 122] width 7 height 7
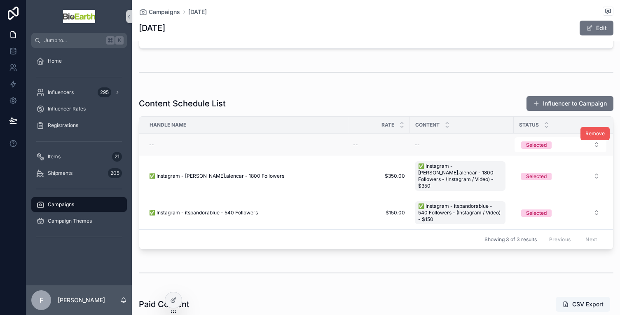
click at [589, 135] on span "Remove" at bounding box center [594, 133] width 19 height 7
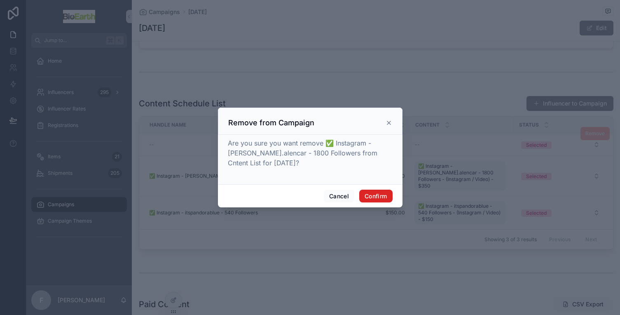
click at [378, 192] on button "Confirm" at bounding box center [375, 195] width 33 height 13
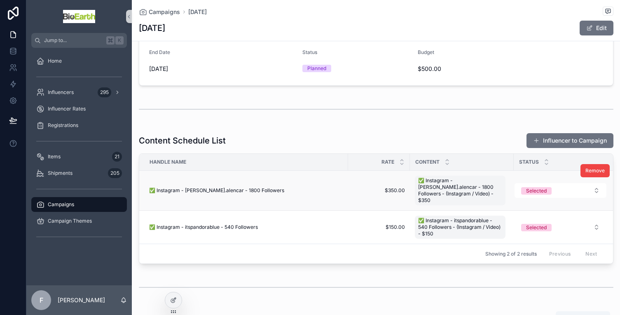
scroll to position [138, 0]
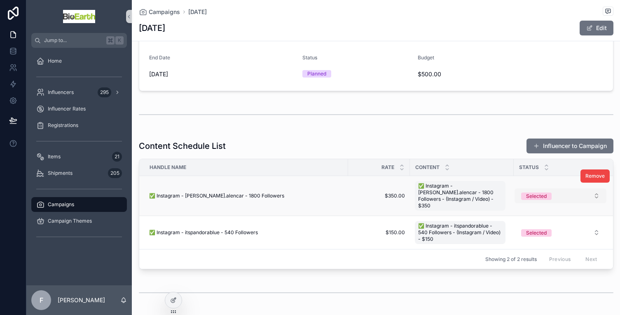
click at [539, 192] on div "Selected" at bounding box center [536, 195] width 21 height 7
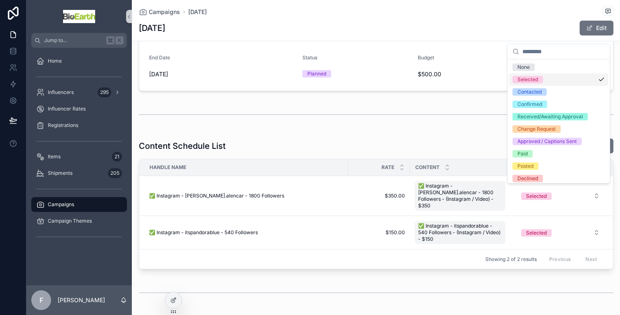
scroll to position [3, 0]
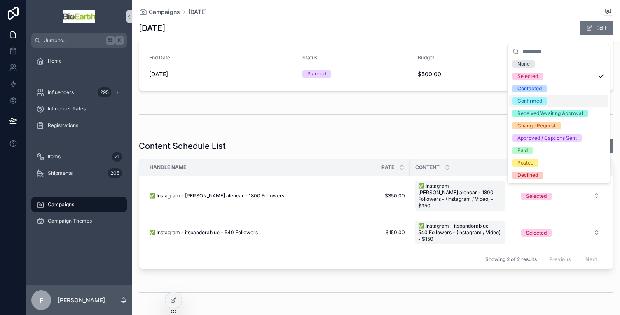
click at [539, 98] on div "Confirmed" at bounding box center [529, 100] width 25 height 7
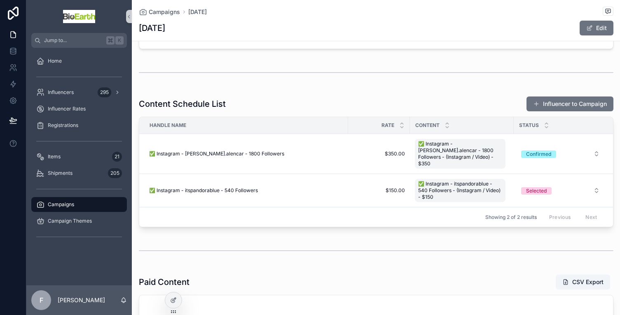
scroll to position [126, 0]
